Goal: Information Seeking & Learning: Learn about a topic

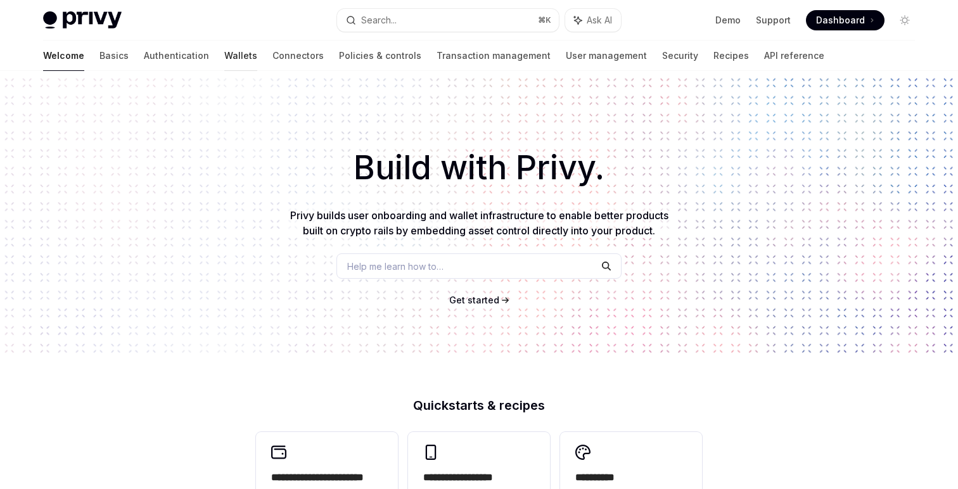
click at [224, 41] on link "Wallets" at bounding box center [240, 56] width 33 height 30
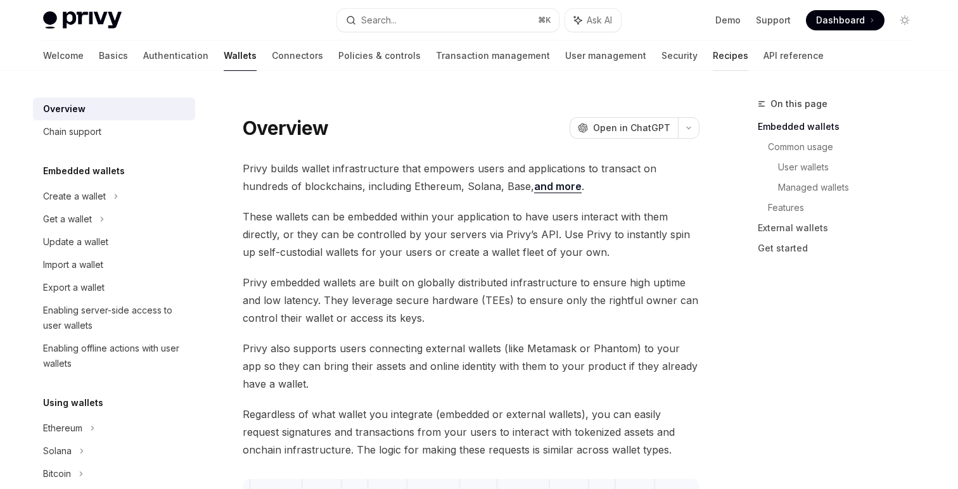
click at [713, 49] on link "Recipes" at bounding box center [730, 56] width 35 height 30
type textarea "*"
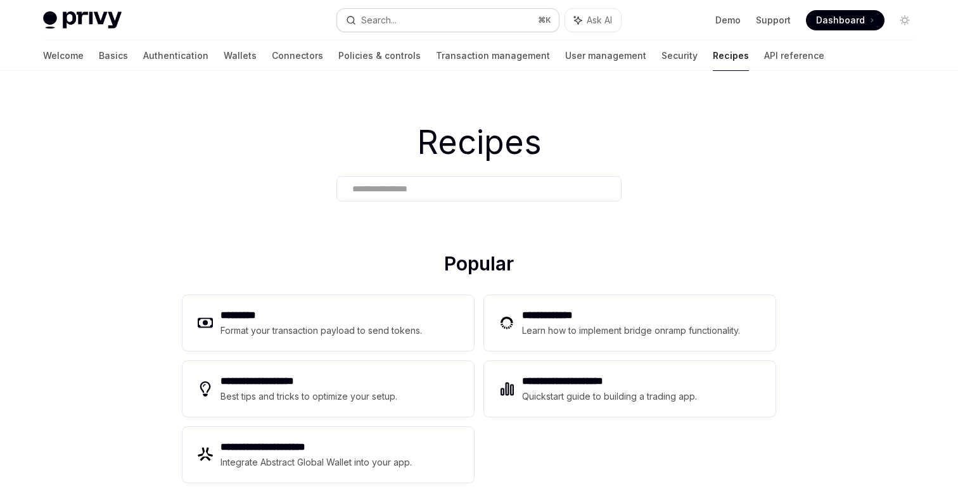
click at [400, 27] on button "Search... ⌘ K" at bounding box center [448, 20] width 222 height 23
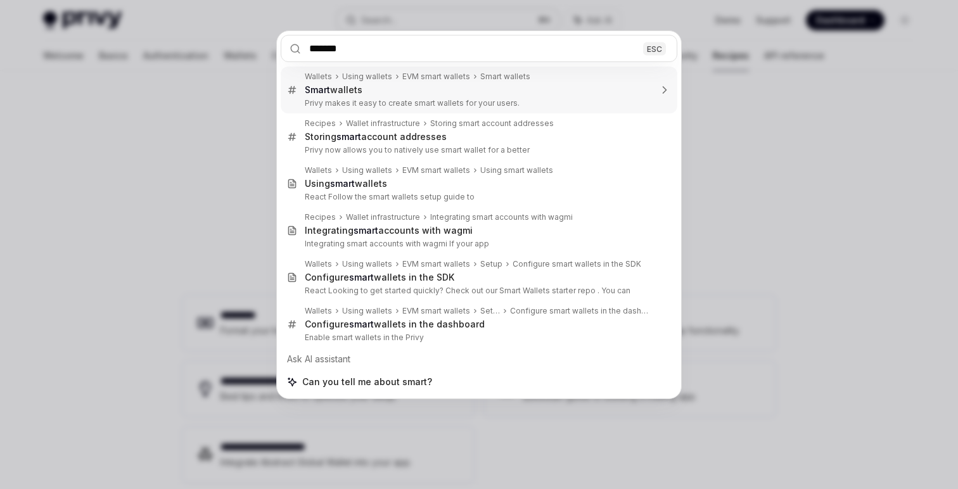
type input "********"
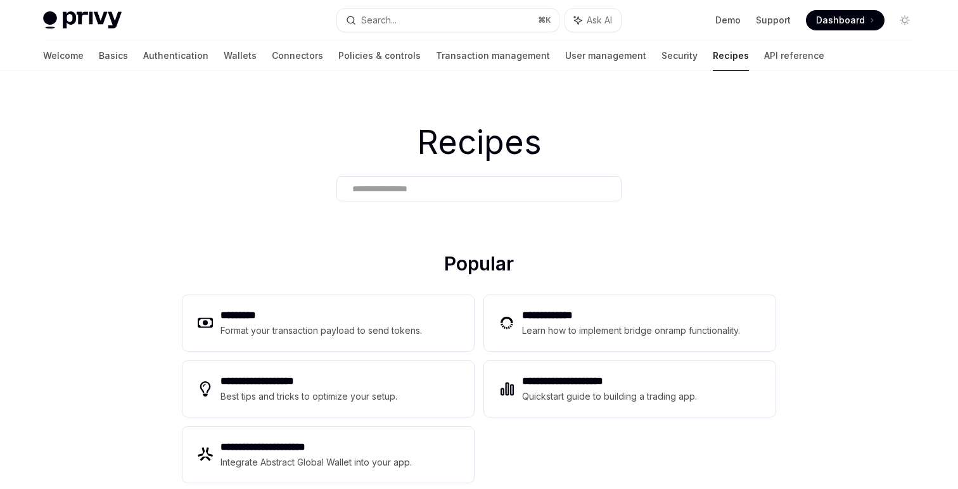
scroll to position [362, 0]
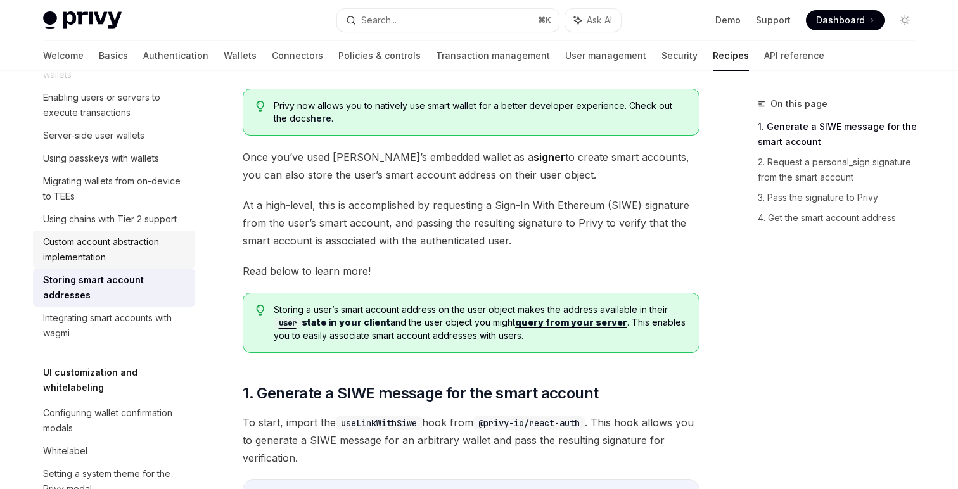
click at [129, 260] on div "Custom account abstraction implementation" at bounding box center [115, 249] width 144 height 30
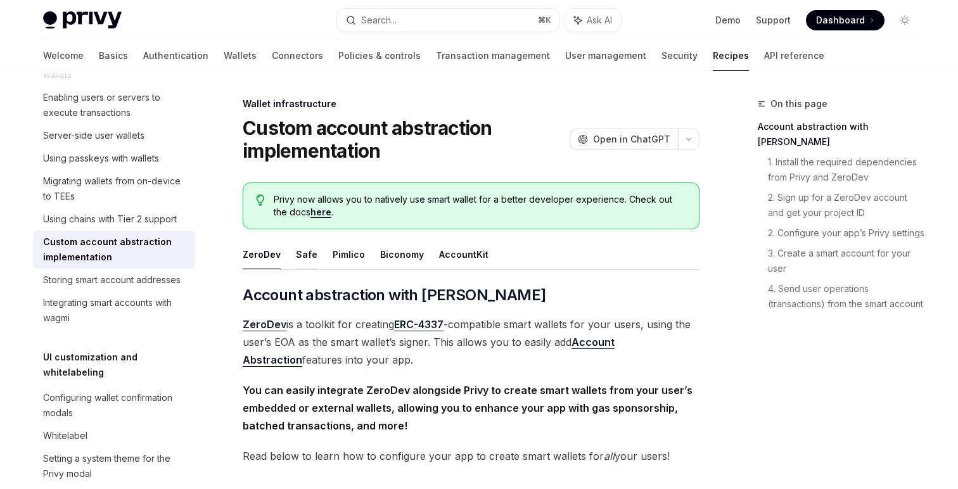
click at [303, 250] on button "Safe" at bounding box center [307, 254] width 22 height 30
type textarea "*"
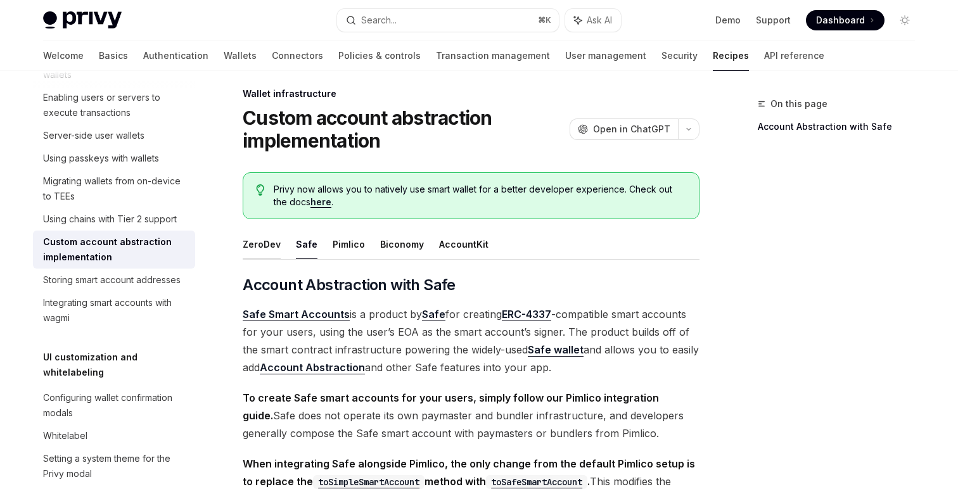
scroll to position [701, 0]
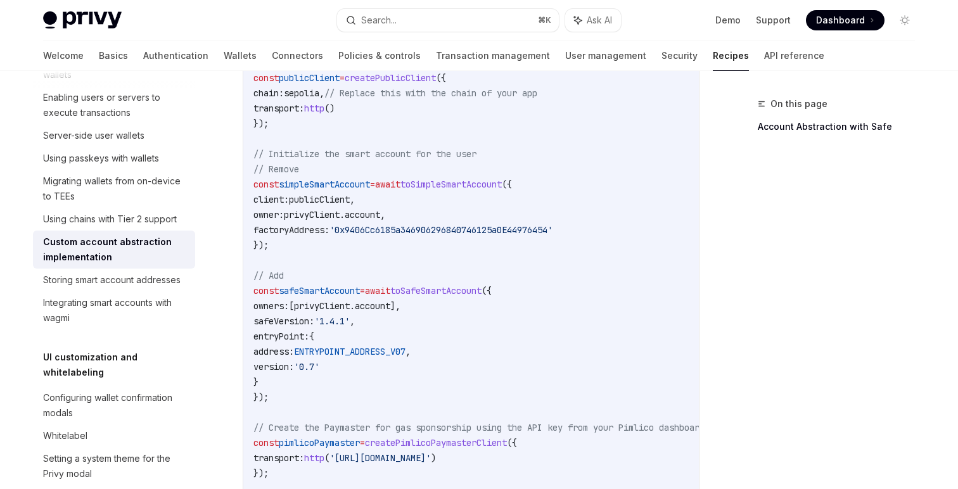
click at [342, 310] on span "privyClient" at bounding box center [322, 305] width 56 height 11
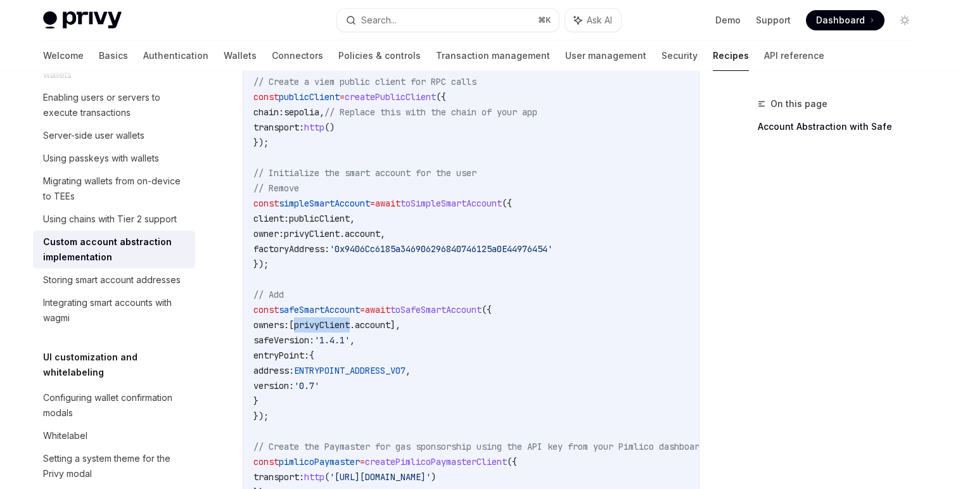
scroll to position [686, 0]
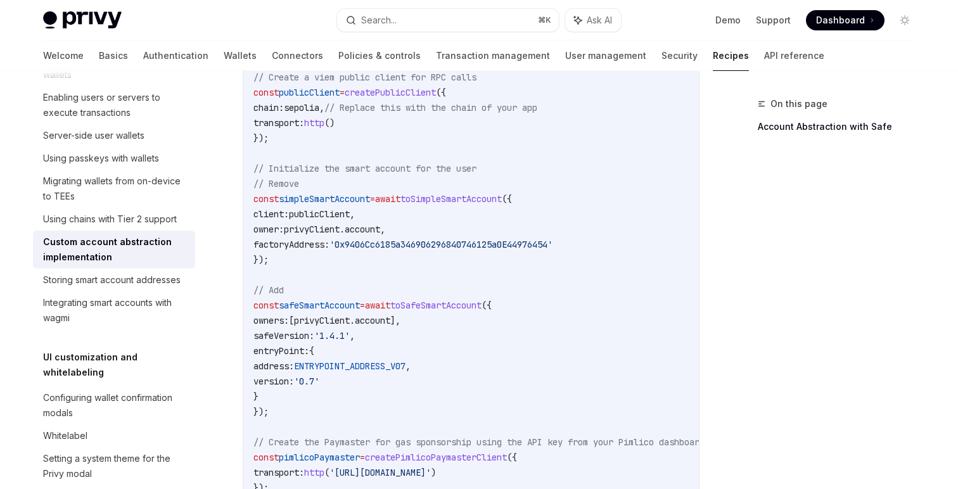
click at [644, 298] on code "import { createSmartAccountClient , walletClientToCustomSigner , ENTRYPOINT_ADD…" at bounding box center [544, 267] width 583 height 730
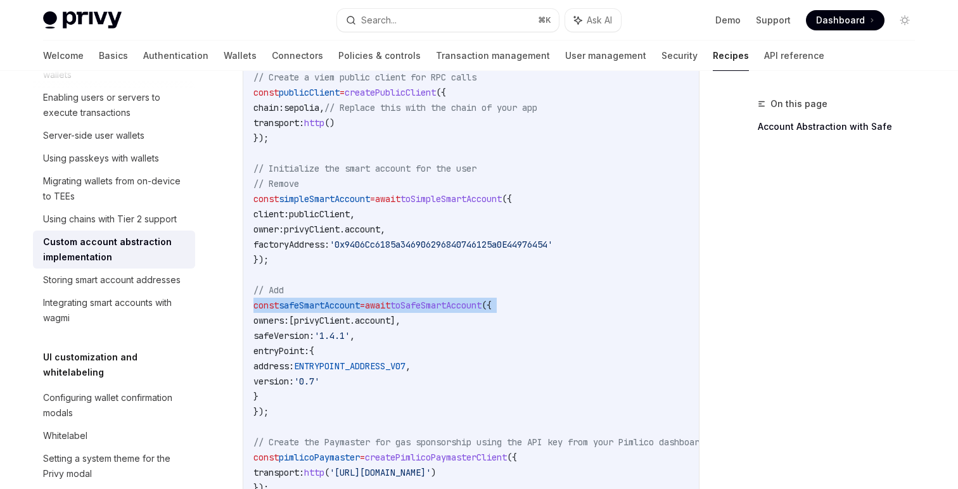
click at [644, 298] on code "import { createSmartAccountClient , walletClientToCustomSigner , ENTRYPOINT_ADD…" at bounding box center [544, 267] width 583 height 730
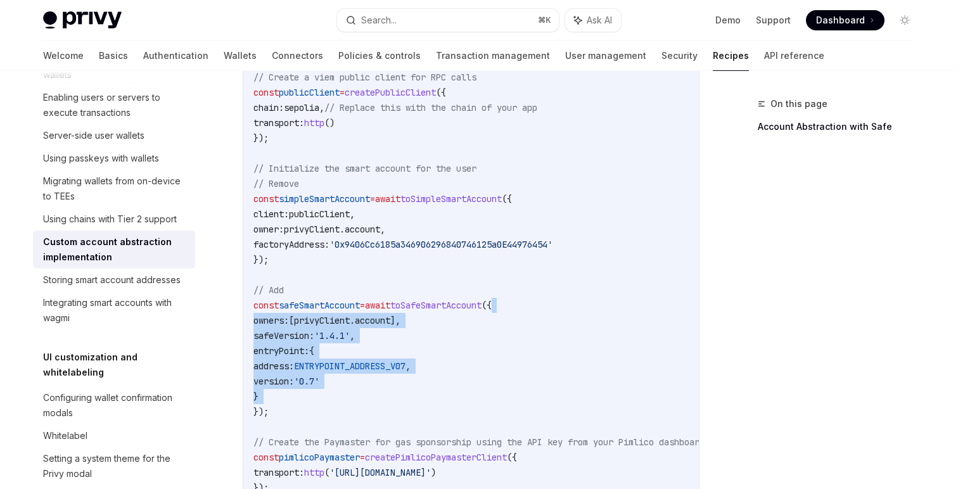
drag, startPoint x: 644, startPoint y: 298, endPoint x: 635, endPoint y: 393, distance: 96.0
click at [635, 394] on code "import { createSmartAccountClient , walletClientToCustomSigner , ENTRYPOINT_ADD…" at bounding box center [544, 267] width 583 height 730
click at [635, 393] on code "import { createSmartAccountClient , walletClientToCustomSigner , ENTRYPOINT_ADD…" at bounding box center [544, 267] width 583 height 730
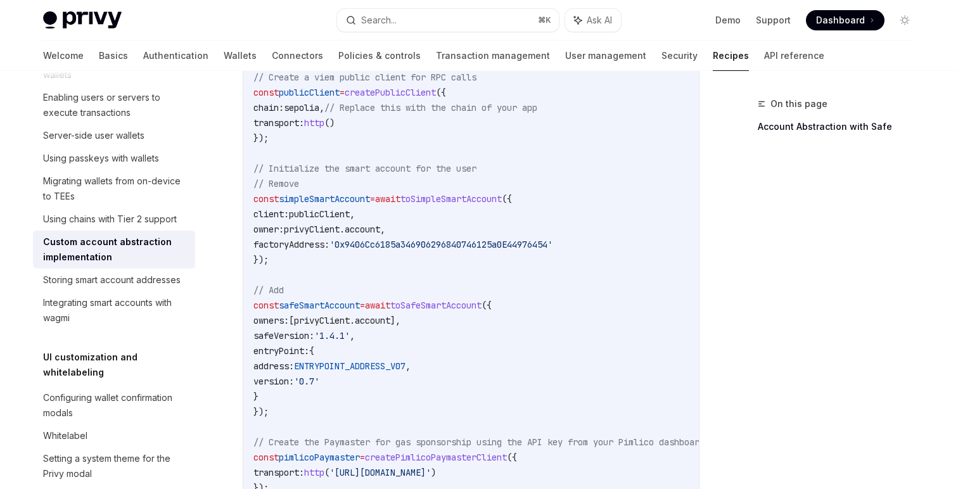
drag, startPoint x: 635, startPoint y: 393, endPoint x: 615, endPoint y: 289, distance: 106.6
click at [615, 289] on code "import { createSmartAccountClient , walletClientToCustomSigner , ENTRYPOINT_ADD…" at bounding box center [544, 267] width 583 height 730
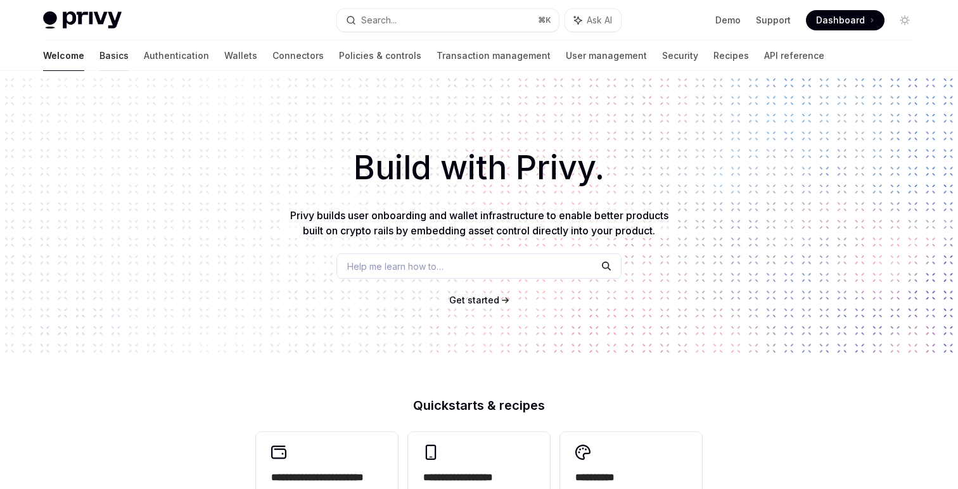
click at [99, 53] on link "Basics" at bounding box center [113, 56] width 29 height 30
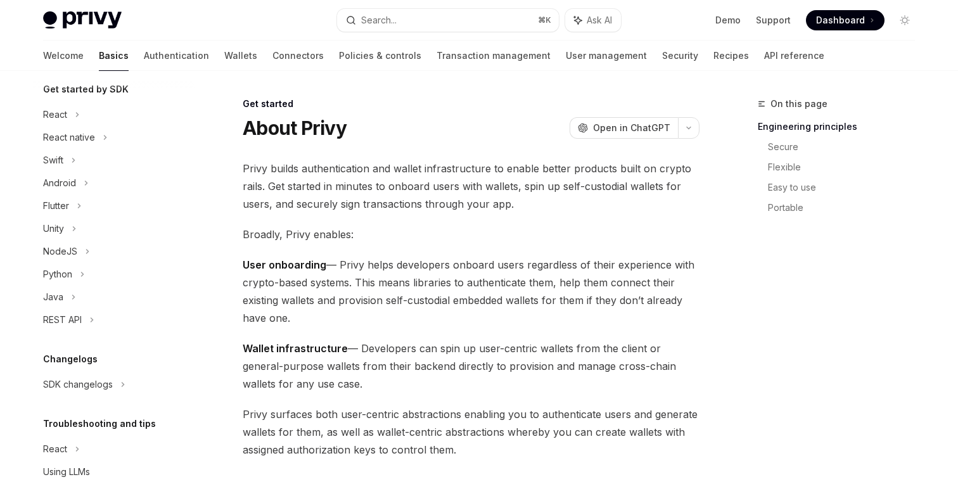
scroll to position [185, 0]
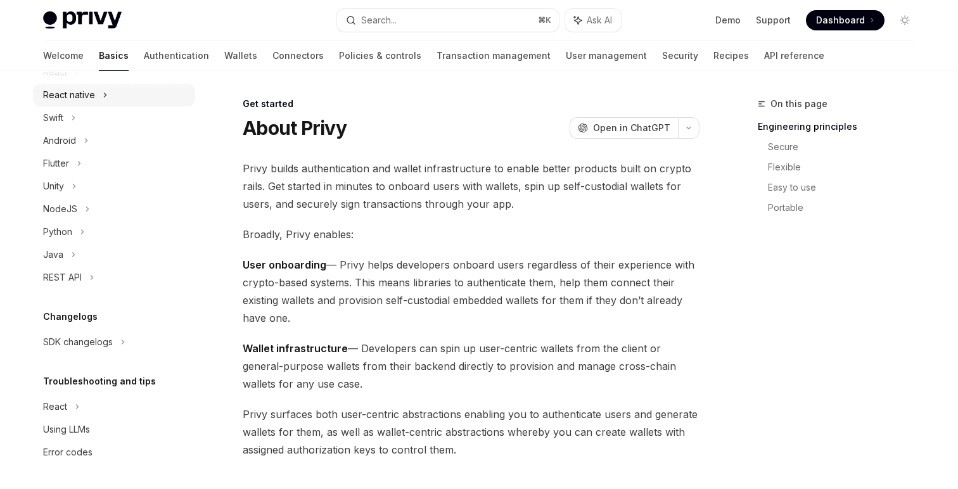
click at [85, 103] on div "React native" at bounding box center [114, 95] width 162 height 23
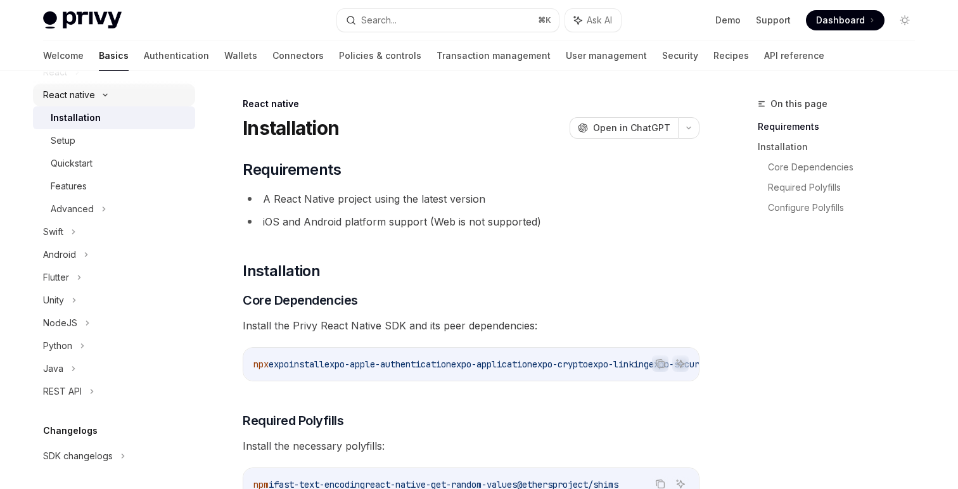
click at [85, 103] on div "React native" at bounding box center [114, 95] width 162 height 23
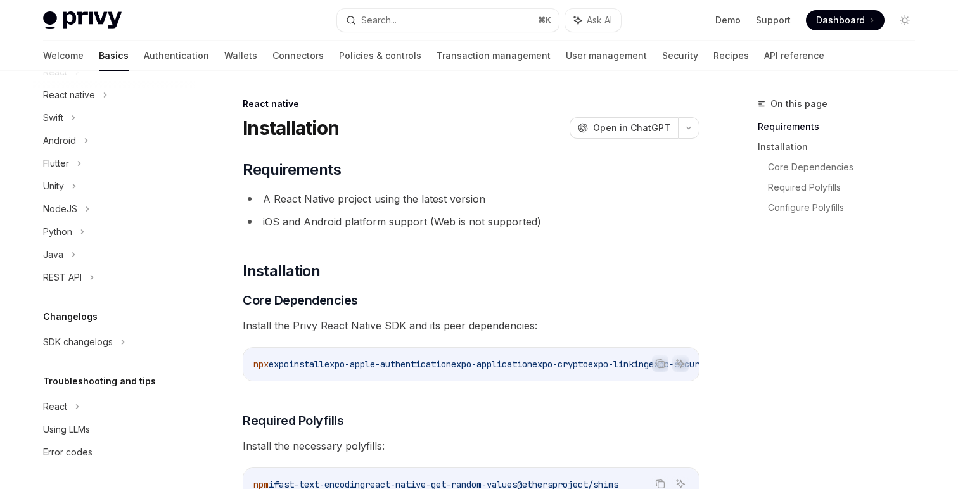
click at [75, 295] on div "Get started About Privy Create an account Choose your platform Configuring Priv…" at bounding box center [114, 185] width 162 height 558
click at [82, 84] on div "SDK changelogs" at bounding box center [114, 72] width 162 height 23
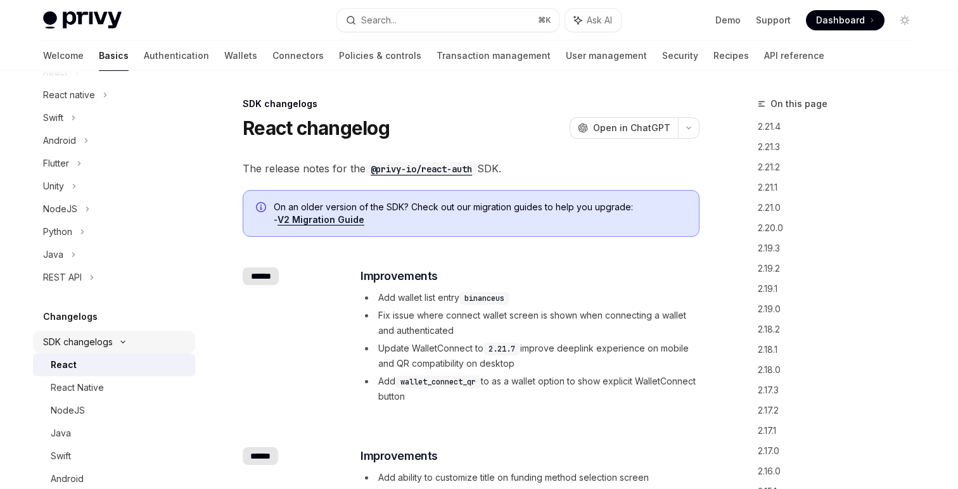
click at [67, 80] on div "SDK changelogs" at bounding box center [55, 72] width 24 height 15
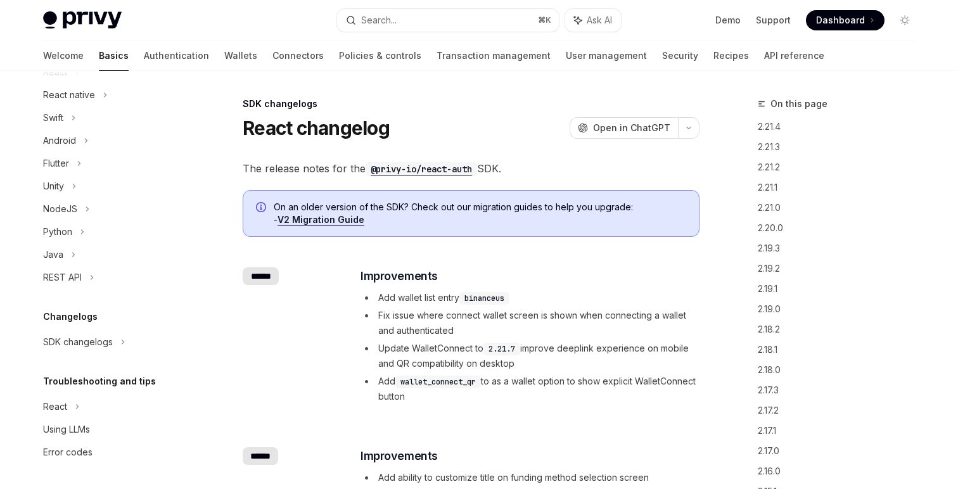
scroll to position [5, 0]
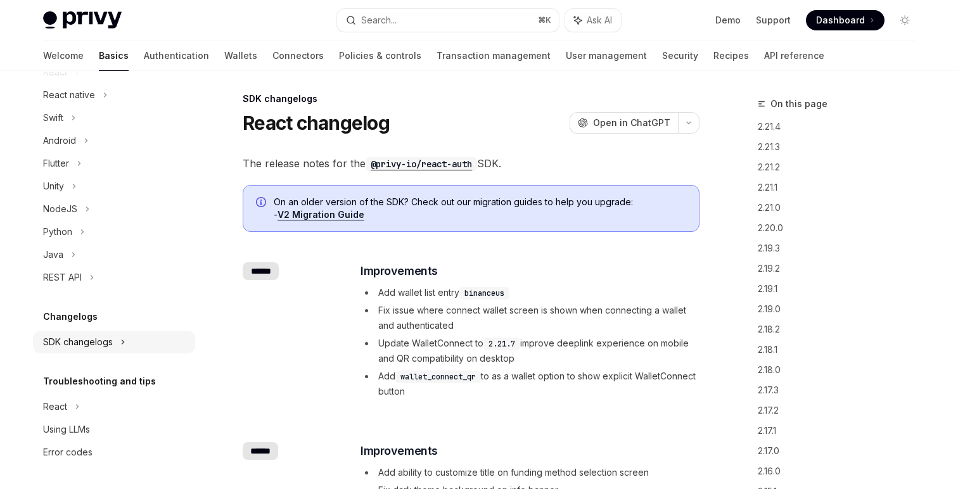
click at [130, 84] on div "SDK changelogs" at bounding box center [114, 72] width 162 height 23
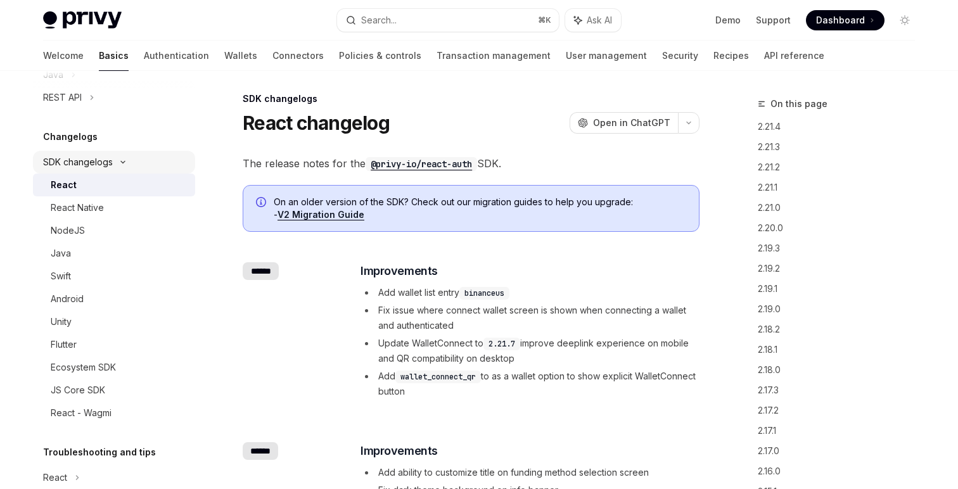
scroll to position [436, 0]
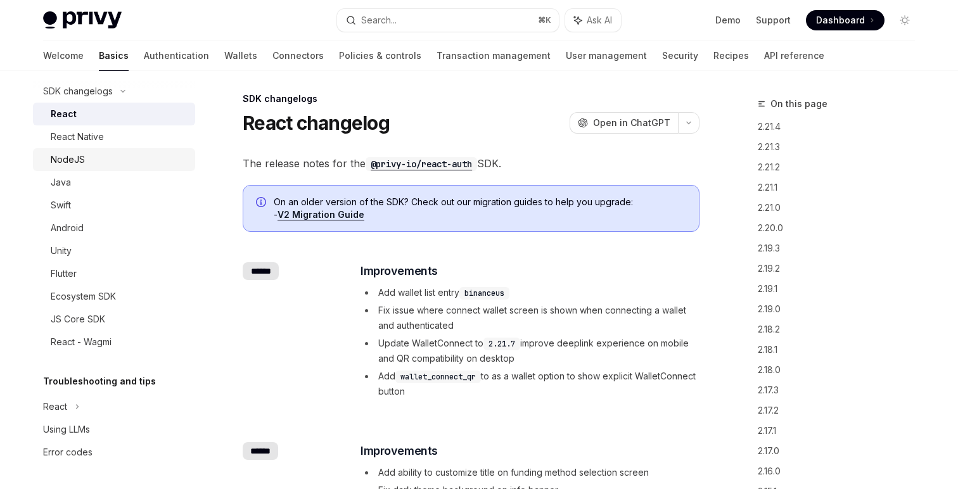
click at [96, 170] on link "NodeJS" at bounding box center [114, 159] width 162 height 23
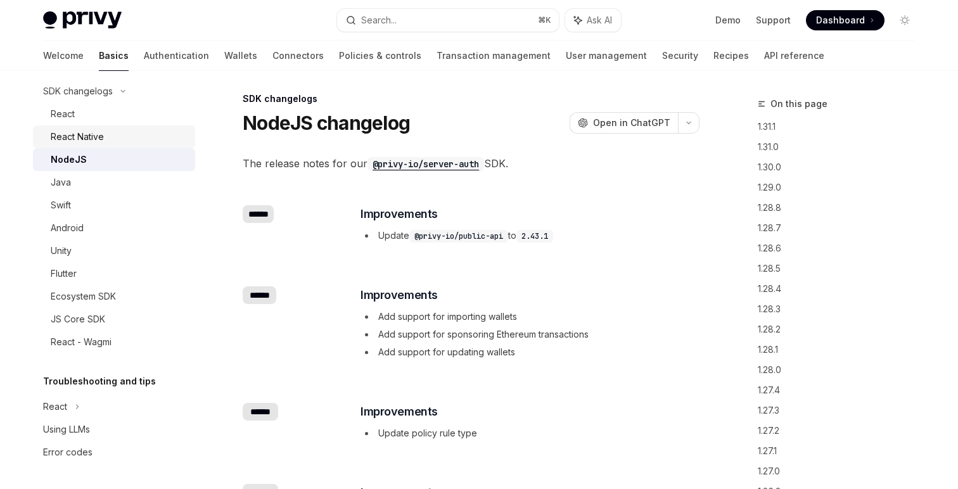
click at [93, 139] on div "React Native" at bounding box center [77, 136] width 53 height 15
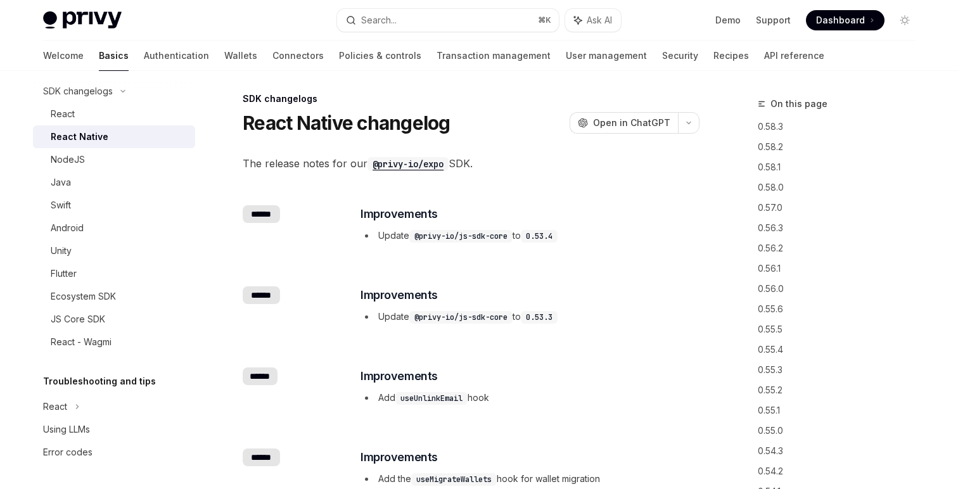
drag, startPoint x: 93, startPoint y: 120, endPoint x: 96, endPoint y: 136, distance: 16.0
click at [93, 120] on div "React" at bounding box center [119, 113] width 137 height 15
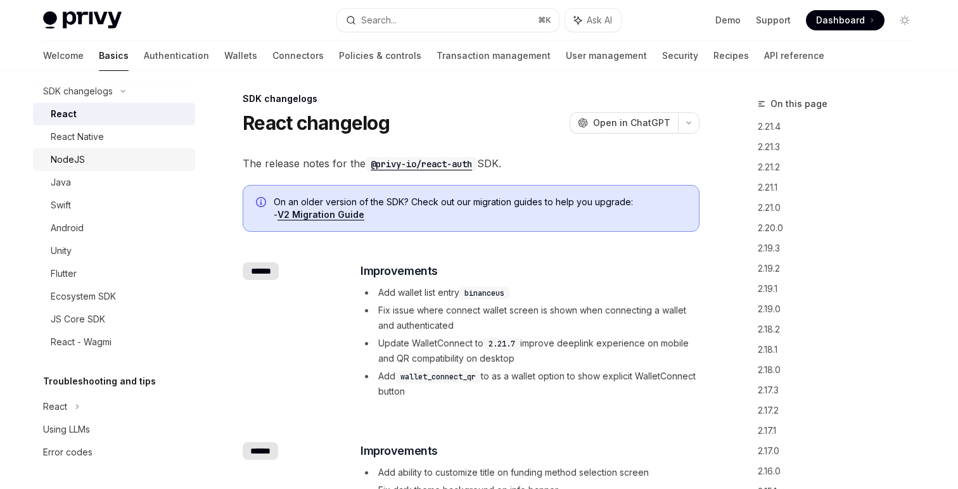
click at [98, 152] on div "NodeJS" at bounding box center [119, 159] width 137 height 15
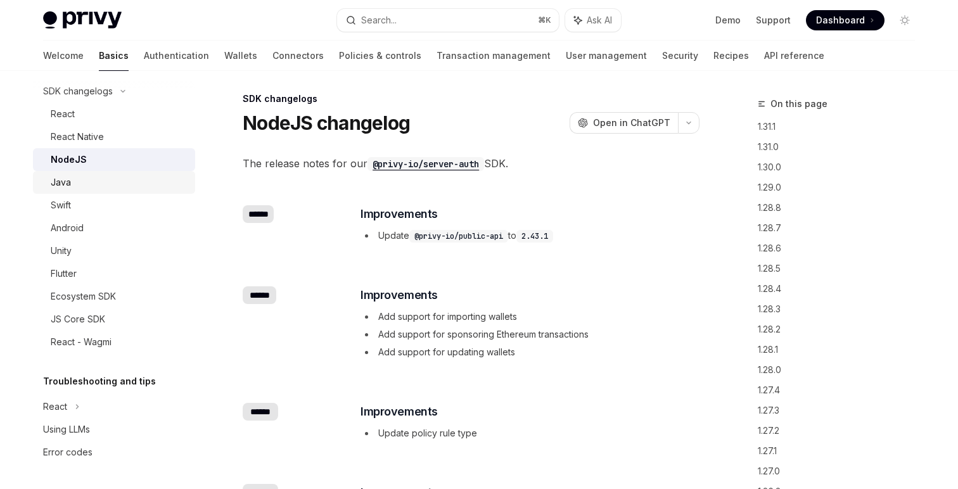
click at [101, 187] on div "Java" at bounding box center [119, 182] width 137 height 15
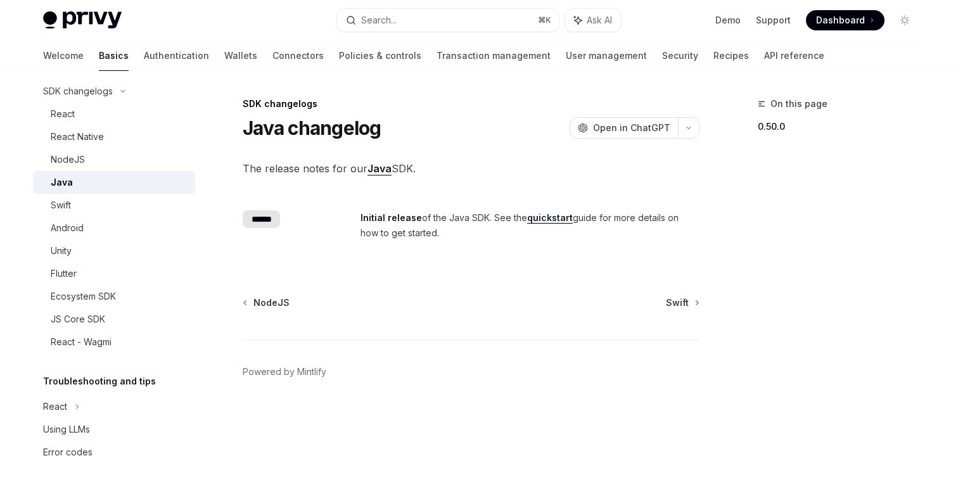
drag, startPoint x: 502, startPoint y: 245, endPoint x: 461, endPoint y: 167, distance: 88.4
click at [461, 167] on div "The release notes for our Java SDK. ​ ****** Initial release of the Java SDK. S…" at bounding box center [471, 210] width 457 height 101
click at [461, 167] on span "The release notes for our Java SDK." at bounding box center [471, 169] width 457 height 18
drag, startPoint x: 461, startPoint y: 167, endPoint x: 461, endPoint y: 248, distance: 81.1
click at [461, 248] on div "The release notes for our Java SDK. ​ ****** Initial release of the Java SDK. S…" at bounding box center [471, 210] width 457 height 101
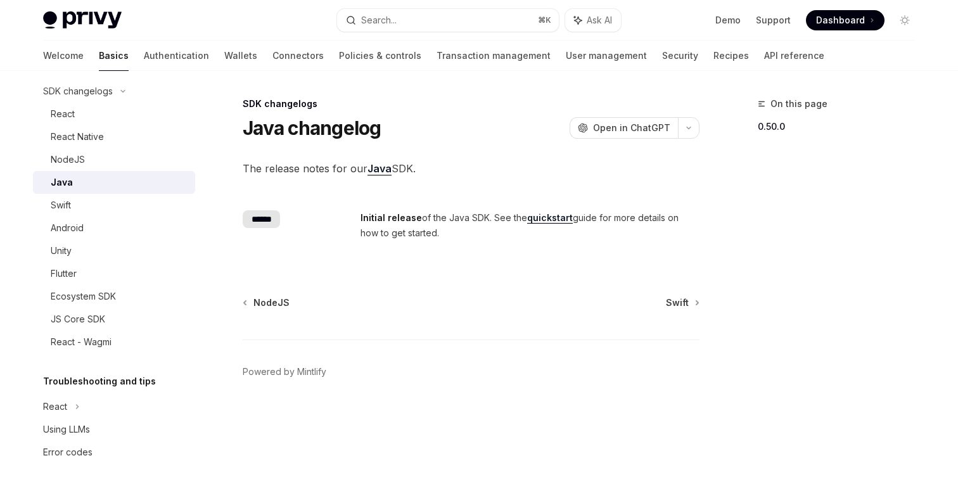
click at [461, 248] on div "​ ****** Initial release of the Java SDK. See the quickstart guide for more det…" at bounding box center [471, 225] width 457 height 71
drag, startPoint x: 461, startPoint y: 248, endPoint x: 437, endPoint y: 164, distance: 87.0
click at [437, 164] on div "The release notes for our Java SDK. ​ ****** Initial release of the Java SDK. S…" at bounding box center [471, 210] width 457 height 101
click at [437, 164] on span "The release notes for our Java SDK." at bounding box center [471, 169] width 457 height 18
drag, startPoint x: 437, startPoint y: 164, endPoint x: 433, endPoint y: 233, distance: 69.2
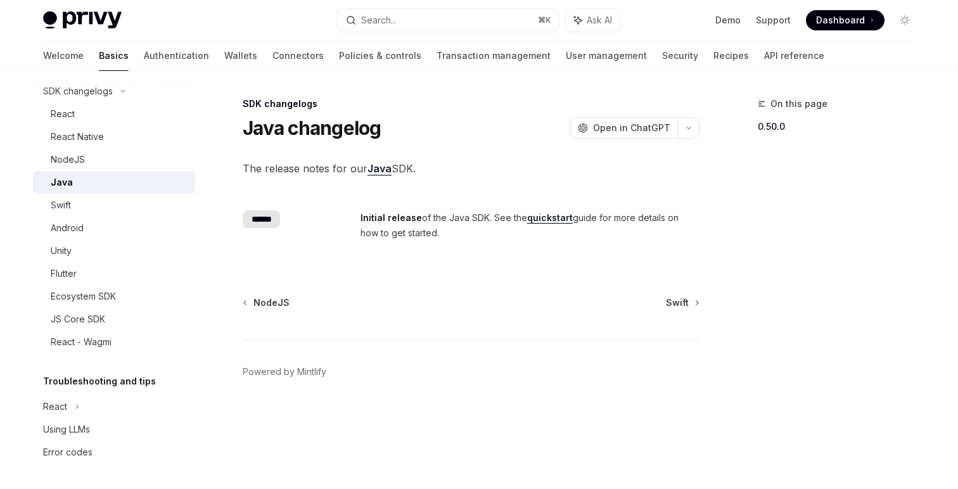
click at [433, 233] on div "The release notes for our Java SDK. ​ ****** Initial release of the Java SDK. S…" at bounding box center [471, 210] width 457 height 101
click at [433, 233] on span "Initial release of the Java SDK. See the quickstart guide for more details on h…" at bounding box center [530, 225] width 338 height 30
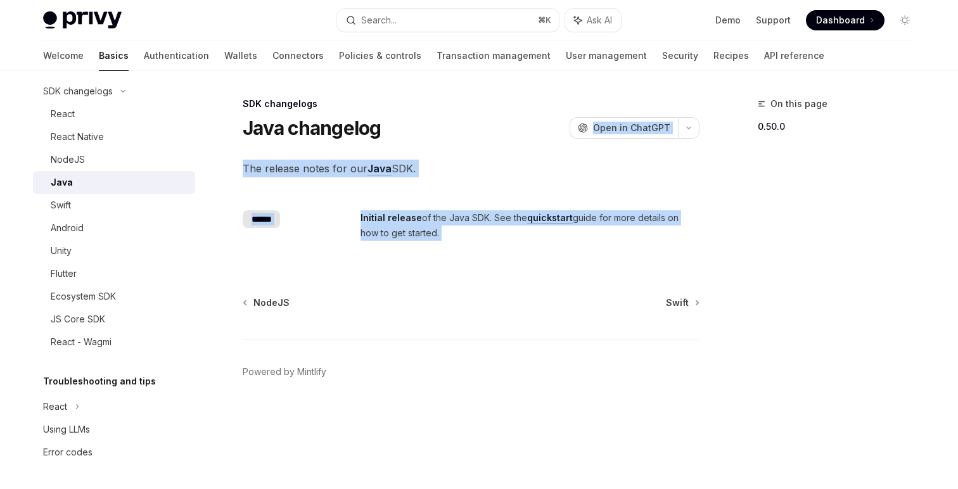
drag, startPoint x: 433, startPoint y: 233, endPoint x: 385, endPoint y: 138, distance: 106.8
click at [385, 138] on div "SDK changelogs Java changelog OpenAI Open in ChatGPT OpenAI Open in ChatGPT The…" at bounding box center [352, 292] width 699 height 393
click at [385, 138] on div "Java changelog OpenAI Open in ChatGPT" at bounding box center [471, 128] width 457 height 23
drag, startPoint x: 385, startPoint y: 138, endPoint x: 396, endPoint y: 243, distance: 105.8
click at [396, 243] on div "SDK changelogs Java changelog OpenAI Open in ChatGPT OpenAI Open in ChatGPT The…" at bounding box center [352, 292] width 699 height 393
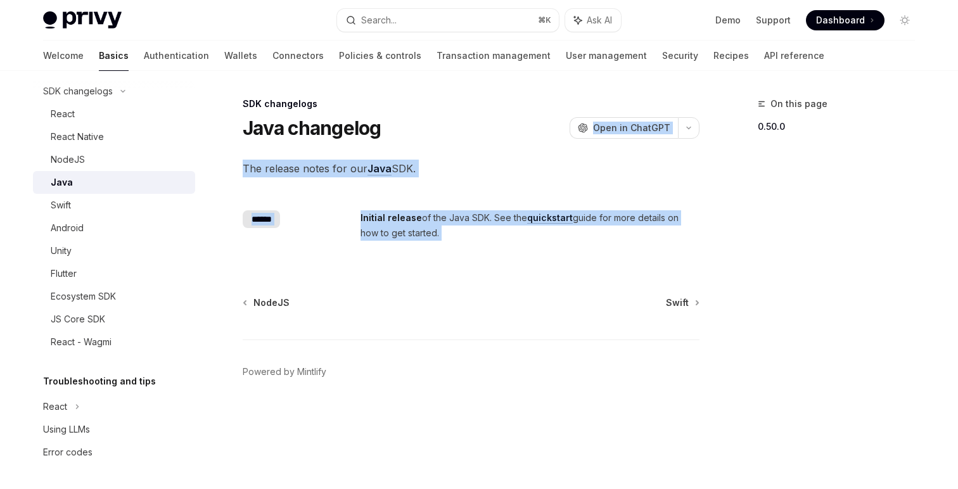
click at [396, 243] on div "​ ****** Initial release of the Java SDK. See the quickstart guide for more det…" at bounding box center [471, 225] width 457 height 71
drag, startPoint x: 442, startPoint y: 253, endPoint x: 383, endPoint y: 153, distance: 116.2
click at [383, 153] on div "SDK changelogs Java changelog OpenAI Open in ChatGPT OpenAI Open in ChatGPT The…" at bounding box center [352, 292] width 699 height 393
drag, startPoint x: 383, startPoint y: 153, endPoint x: 402, endPoint y: 233, distance: 81.3
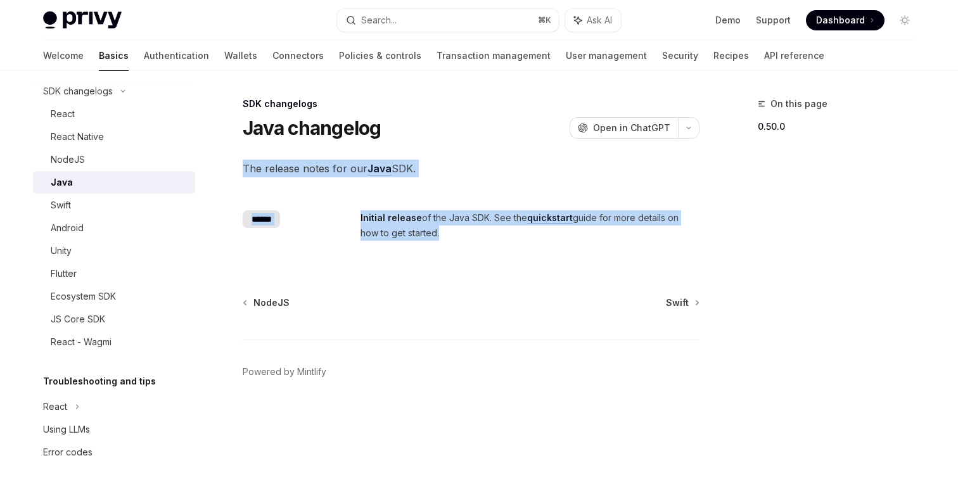
click at [402, 233] on div "SDK changelogs Java changelog OpenAI Open in ChatGPT OpenAI Open in ChatGPT The…" at bounding box center [352, 292] width 699 height 393
click at [402, 233] on span "Initial release of the Java SDK. See the quickstart guide for more details on h…" at bounding box center [530, 225] width 338 height 30
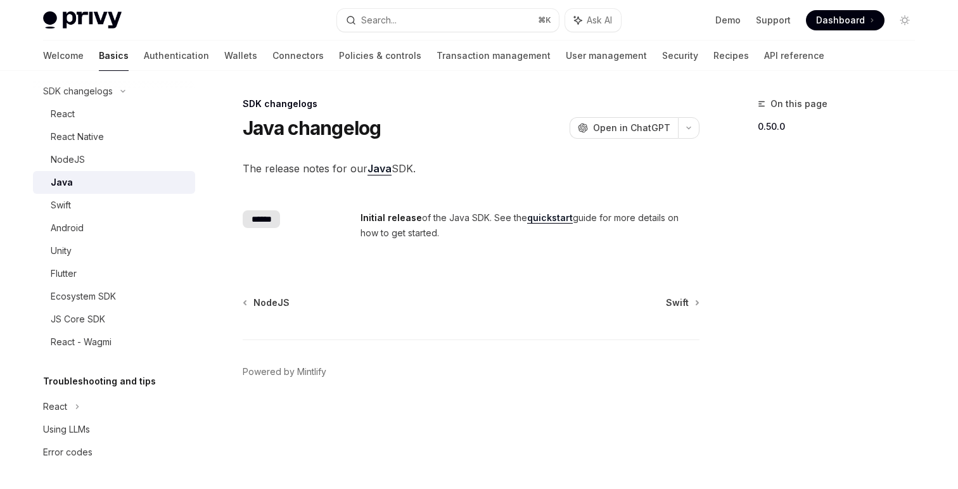
click at [562, 215] on link "quickstart" at bounding box center [550, 217] width 46 height 11
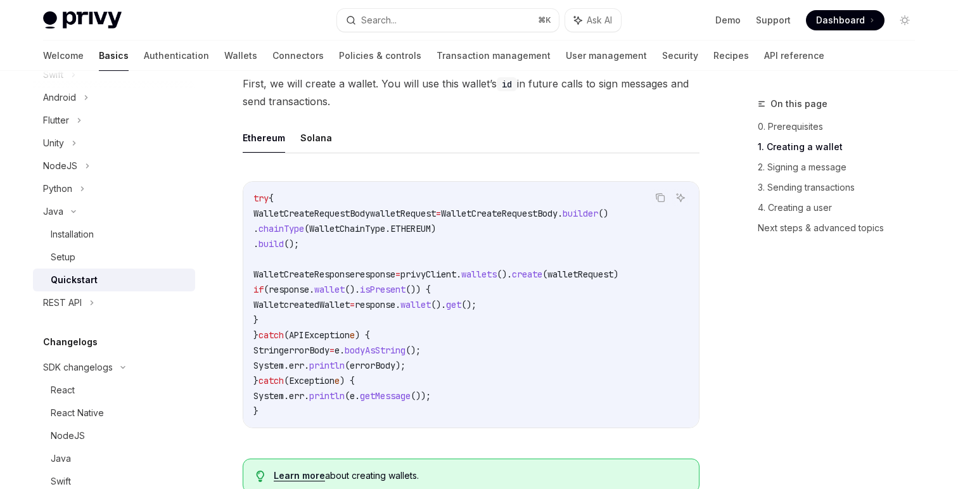
scroll to position [220, 0]
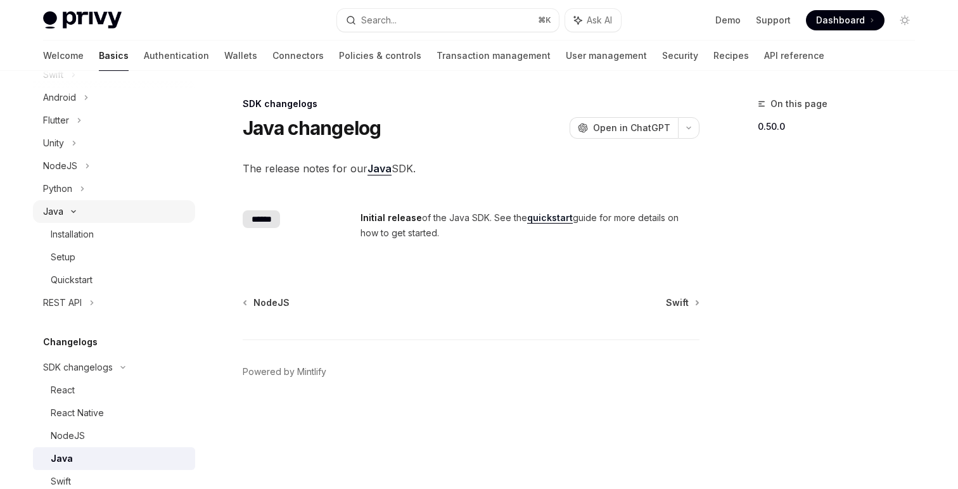
click at [67, 217] on div "Java" at bounding box center [114, 211] width 162 height 23
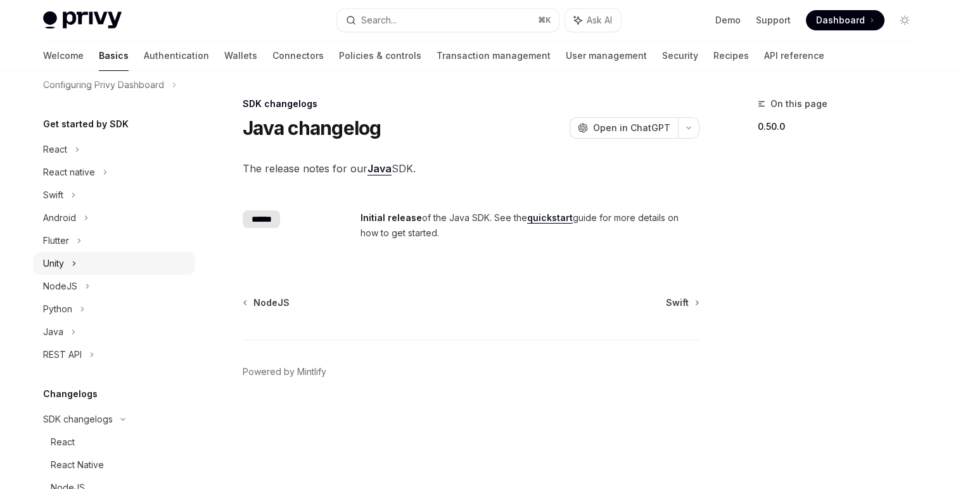
scroll to position [436, 0]
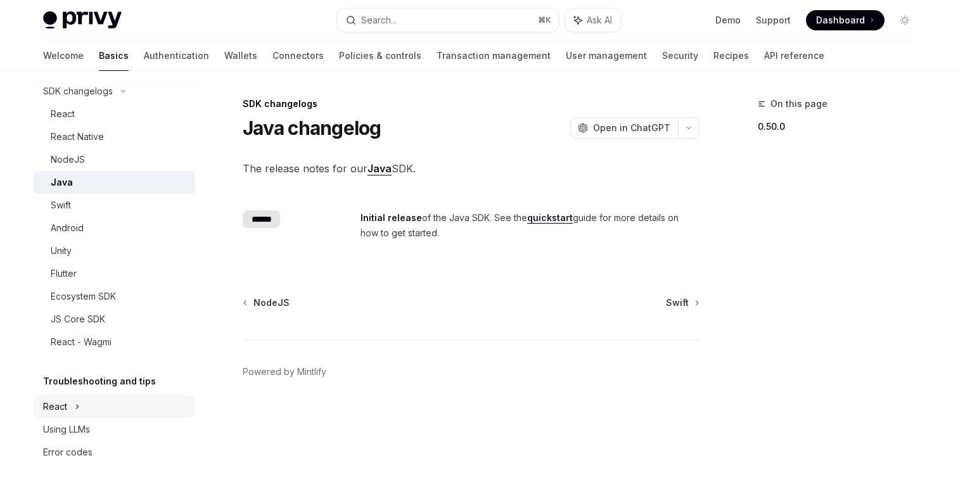
type textarea "*"
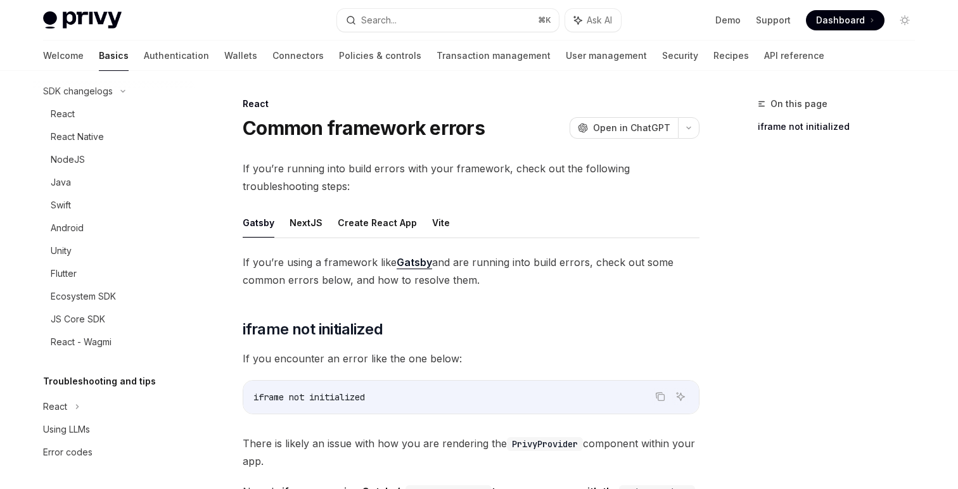
click at [359, 265] on span "If you’re using a framework like Gatsby and are running into build errors, chec…" at bounding box center [471, 270] width 457 height 35
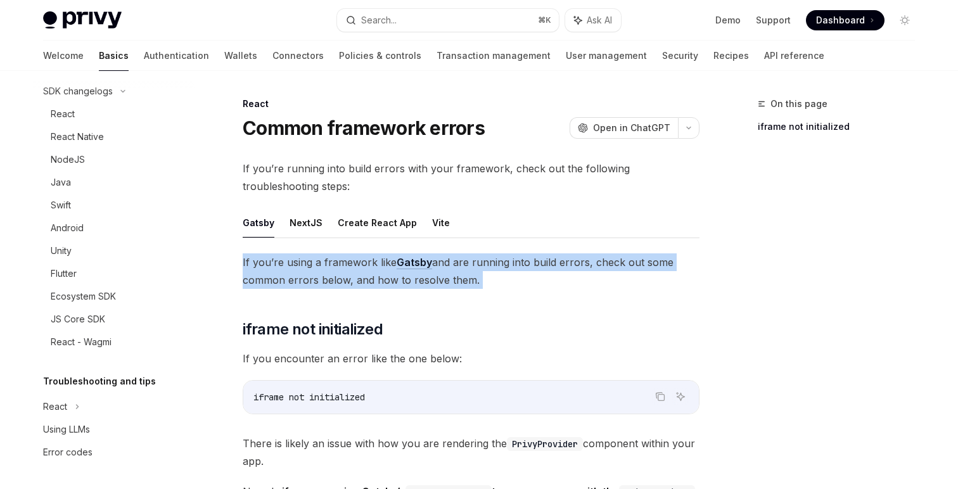
click at [359, 265] on span "If you’re using a framework like Gatsby and are running into build errors, chec…" at bounding box center [471, 270] width 457 height 35
click at [331, 268] on span "If you’re using a framework like Gatsby and are running into build errors, chec…" at bounding box center [471, 270] width 457 height 35
